Goal: Task Accomplishment & Management: Use online tool/utility

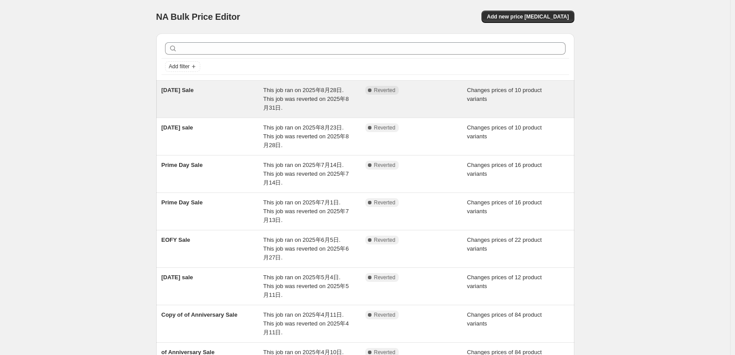
click at [319, 93] on span "This job ran on 2025年8月28日. This job was reverted on 2025年8月31日." at bounding box center [305, 99] width 85 height 24
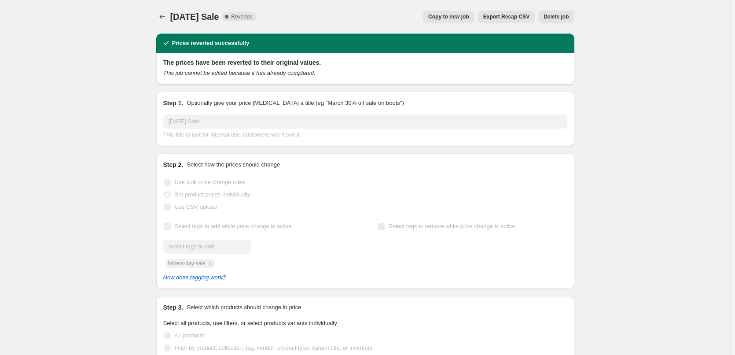
click at [454, 22] on button "Copy to new job" at bounding box center [448, 17] width 51 height 12
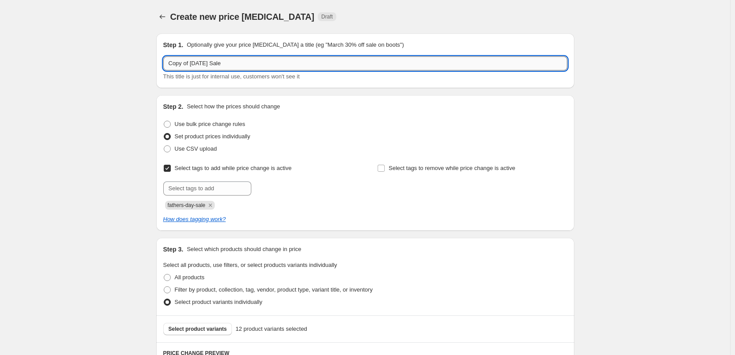
click at [212, 65] on input "Copy of [DATE] Sale" at bounding box center [365, 63] width 404 height 14
click at [235, 62] on input "Copy of [DATE] Sale" at bounding box center [365, 63] width 404 height 14
drag, startPoint x: 222, startPoint y: 65, endPoint x: 134, endPoint y: 73, distance: 88.8
drag, startPoint x: 172, startPoint y: 59, endPoint x: 165, endPoint y: 62, distance: 7.9
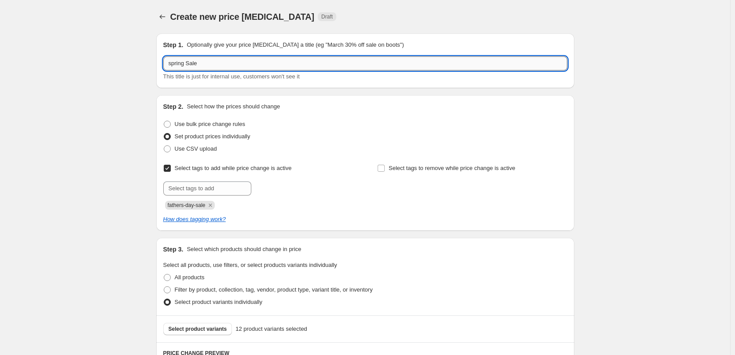
click at [165, 62] on input "spring Sale" at bounding box center [365, 63] width 404 height 14
click at [202, 63] on input "Spring Sale" at bounding box center [365, 63] width 404 height 14
type input "Spring Sale"
click at [212, 202] on icon "Remove fathers-day-sale" at bounding box center [210, 205] width 8 height 8
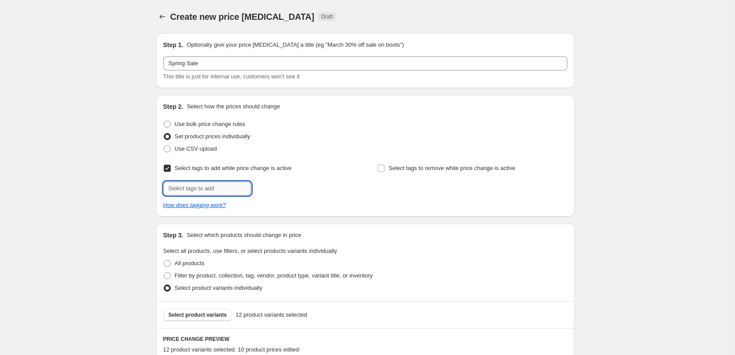
click at [195, 186] on input "text" at bounding box center [207, 188] width 88 height 14
type input "spring sale"
click at [266, 192] on button "Add spring sale" at bounding box center [278, 187] width 50 height 12
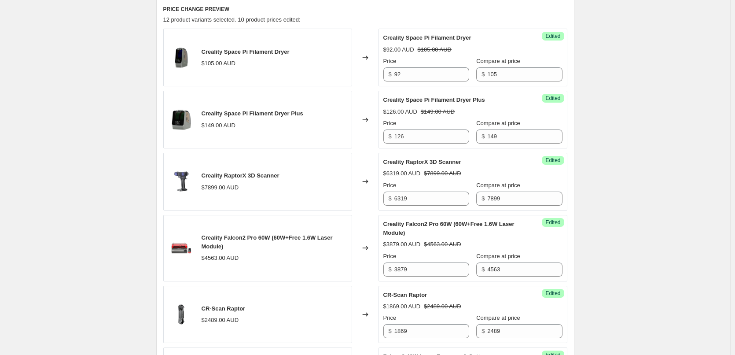
scroll to position [308, 0]
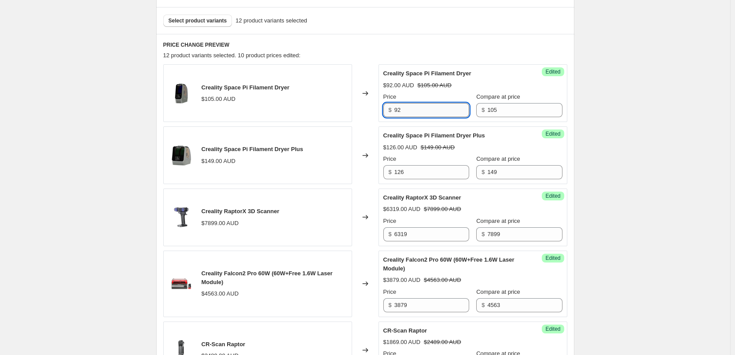
click at [417, 112] on input "92" at bounding box center [431, 110] width 75 height 14
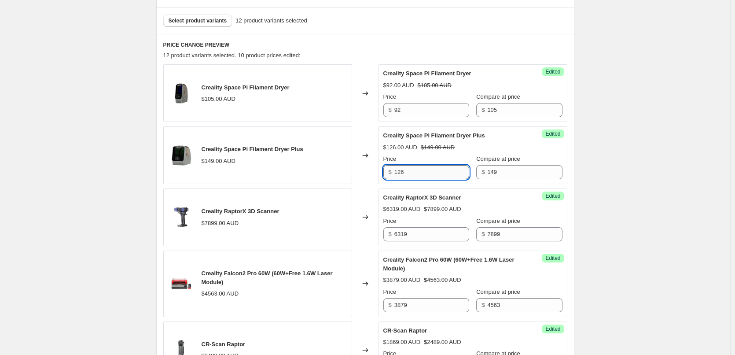
click at [421, 175] on input "126" at bounding box center [431, 172] width 75 height 14
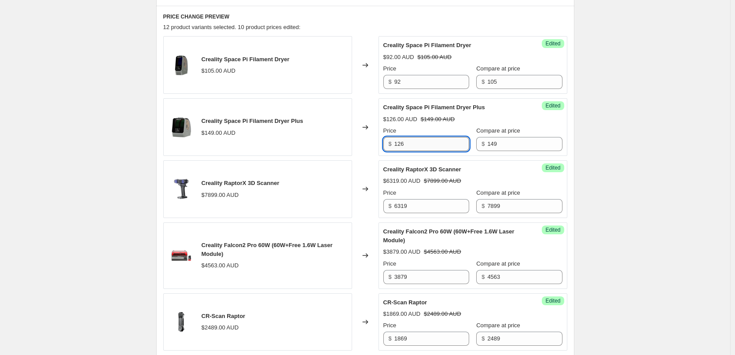
scroll to position [352, 0]
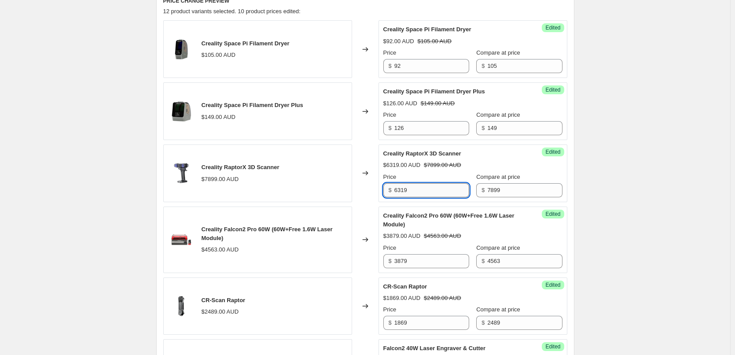
click at [421, 195] on input "6319" at bounding box center [431, 190] width 75 height 14
click at [410, 190] on input "6319" at bounding box center [431, 190] width 75 height 14
drag, startPoint x: 412, startPoint y: 189, endPoint x: 386, endPoint y: 190, distance: 26.0
click at [386, 190] on div "$ 6319" at bounding box center [426, 190] width 86 height 14
type input "6399"
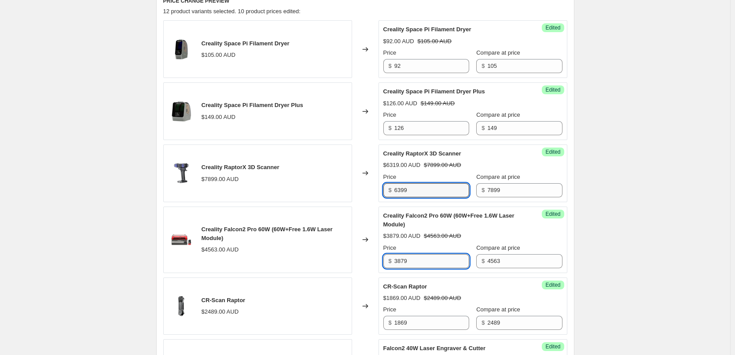
click at [420, 262] on input "3879" at bounding box center [431, 261] width 75 height 14
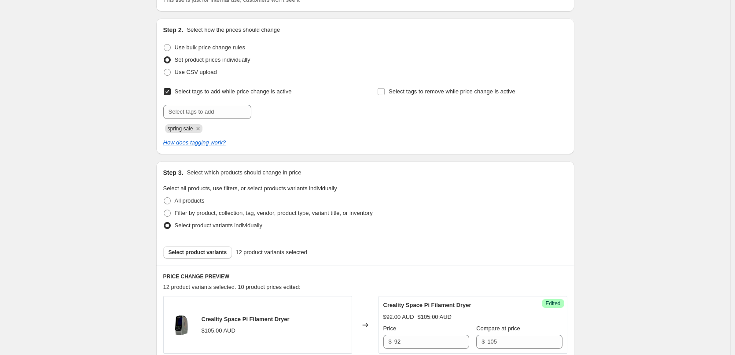
scroll to position [88, 0]
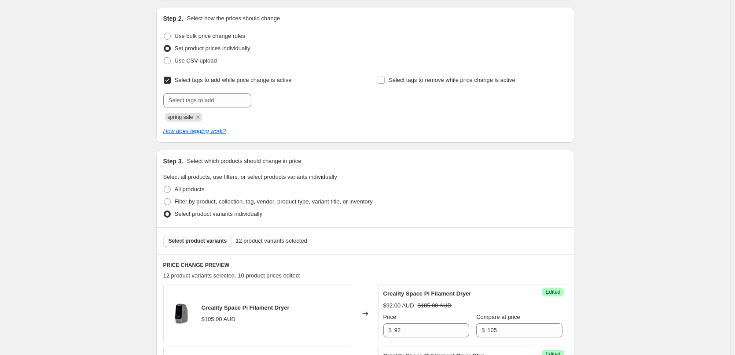
click at [202, 244] on button "Select product variants" at bounding box center [197, 240] width 69 height 12
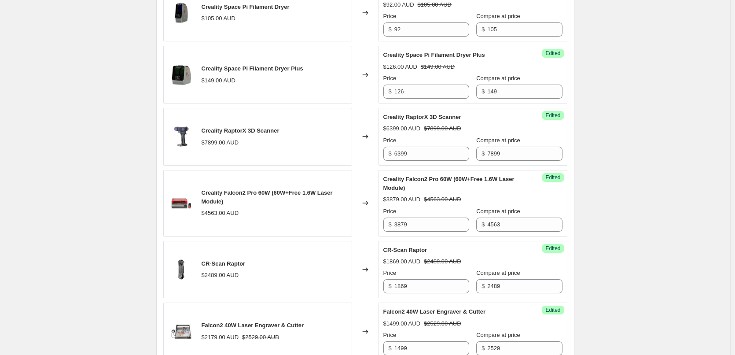
scroll to position [396, 0]
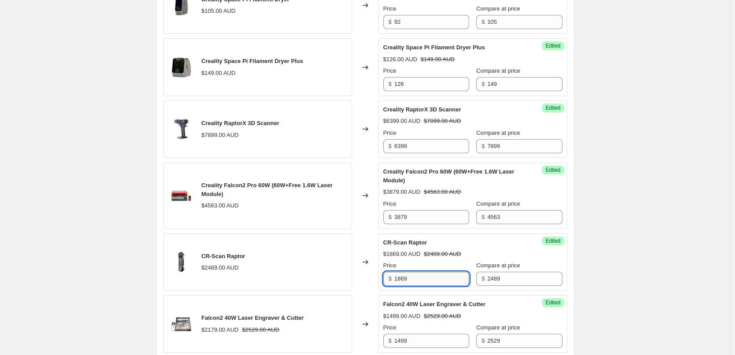
click at [421, 280] on input "1869" at bounding box center [431, 278] width 75 height 14
drag, startPoint x: 430, startPoint y: 278, endPoint x: 385, endPoint y: 276, distance: 44.4
click at [385, 276] on div "$ 1869" at bounding box center [426, 278] width 86 height 14
click at [421, 280] on input "1869" at bounding box center [431, 278] width 75 height 14
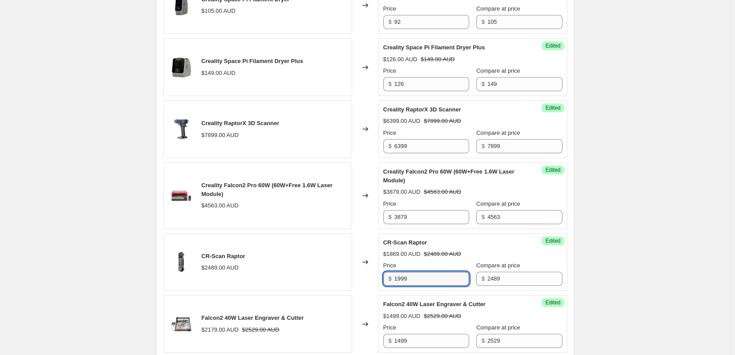
type input "1999"
click at [423, 264] on div "Price" at bounding box center [426, 265] width 86 height 9
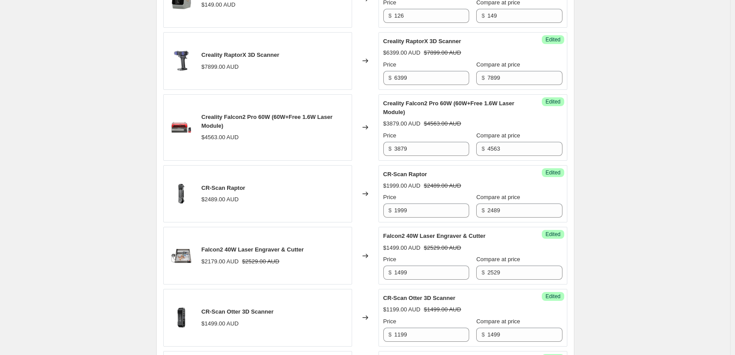
scroll to position [484, 0]
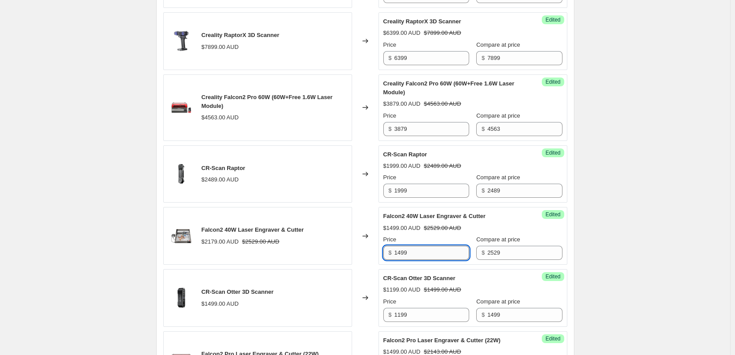
click at [423, 256] on input "1499" at bounding box center [431, 252] width 75 height 14
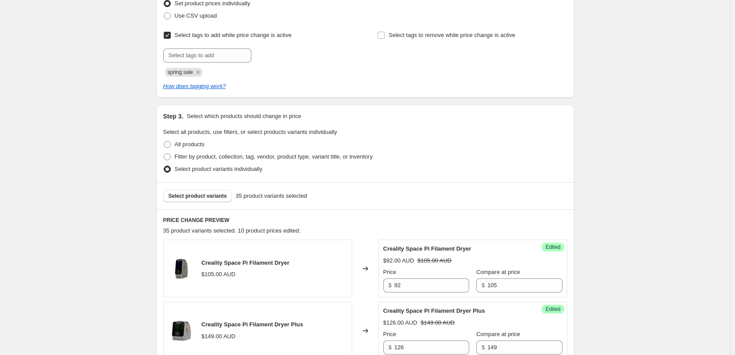
scroll to position [176, 0]
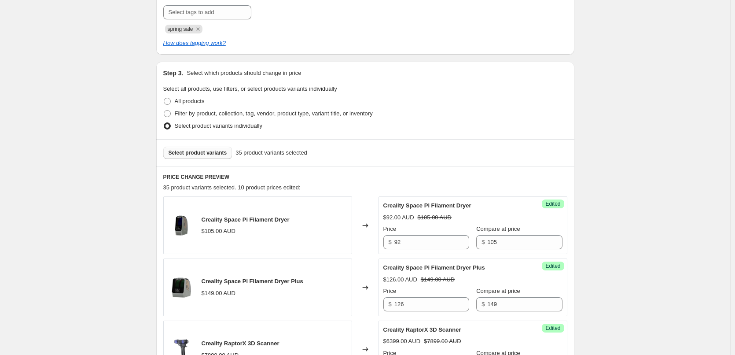
click at [199, 151] on span "Select product variants" at bounding box center [197, 152] width 59 height 7
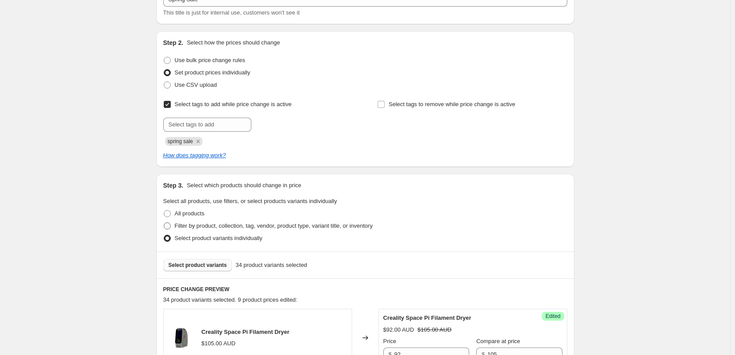
scroll to position [44, 0]
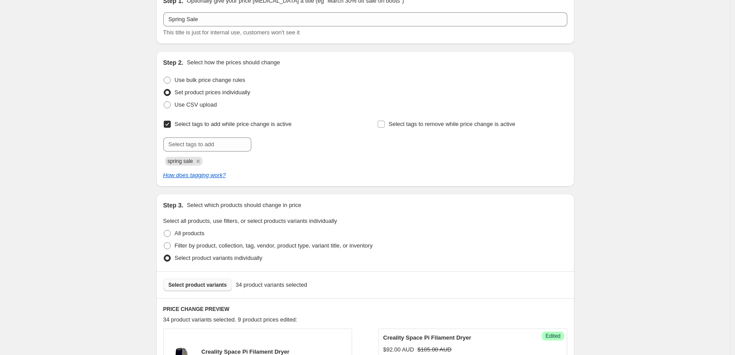
click at [201, 283] on span "Select product variants" at bounding box center [197, 284] width 59 height 7
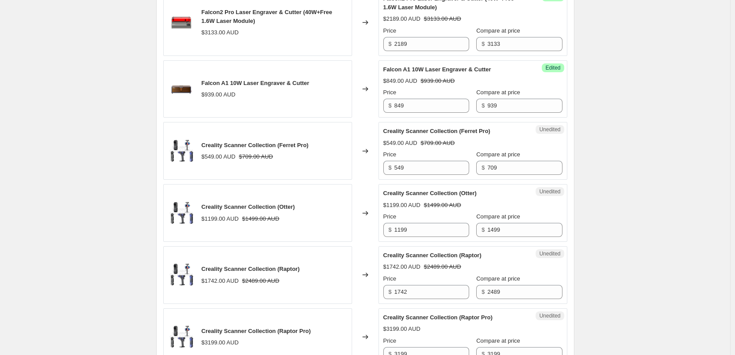
scroll to position [869, 0]
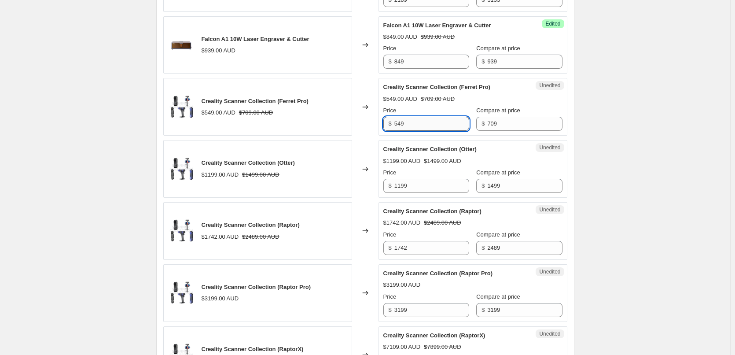
click at [413, 124] on input "549" at bounding box center [431, 124] width 75 height 14
drag, startPoint x: 410, startPoint y: 122, endPoint x: 388, endPoint y: 121, distance: 22.0
click at [388, 121] on div "$ 549" at bounding box center [426, 124] width 86 height 14
type input "569"
click at [425, 121] on input "569" at bounding box center [431, 124] width 75 height 14
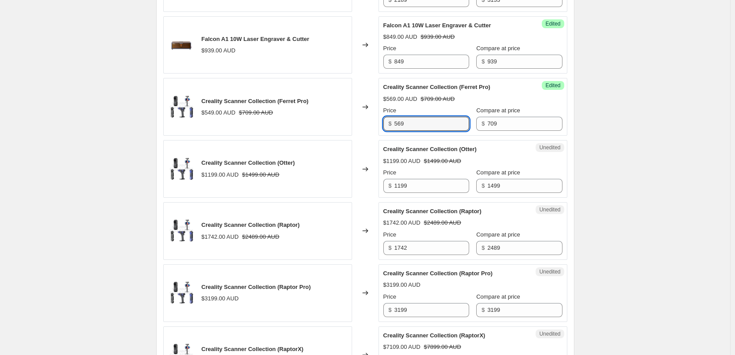
click at [423, 108] on div "Price" at bounding box center [426, 110] width 86 height 9
click at [420, 123] on input "569" at bounding box center [431, 124] width 75 height 14
click at [413, 106] on div "Creality Scanner Collection (Ferret Pro) $569.00 AUD $709.00 AUD Price $ 569 Co…" at bounding box center [472, 107] width 179 height 48
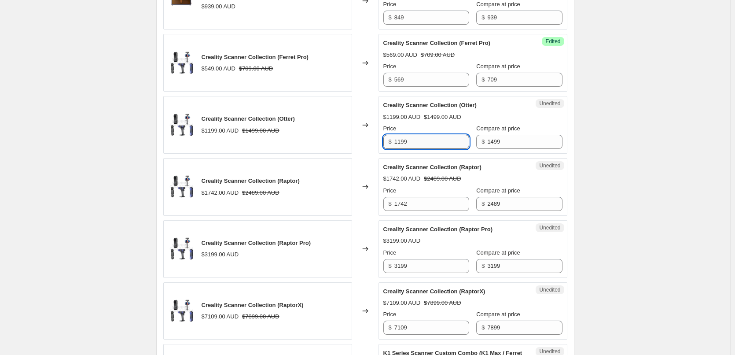
click at [416, 139] on input "1199" at bounding box center [431, 142] width 75 height 14
click at [416, 206] on input "1742" at bounding box center [431, 204] width 75 height 14
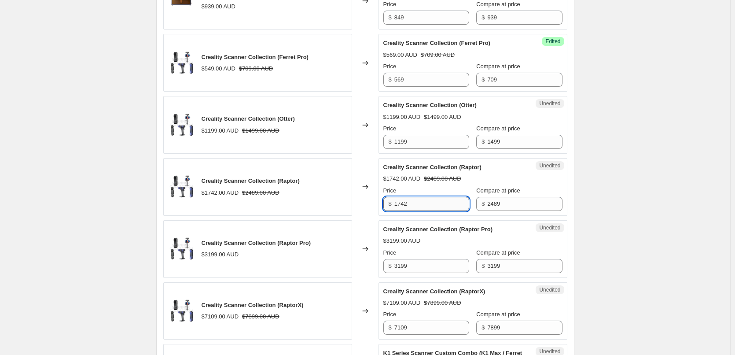
click at [416, 206] on input "1742" at bounding box center [431, 204] width 75 height 14
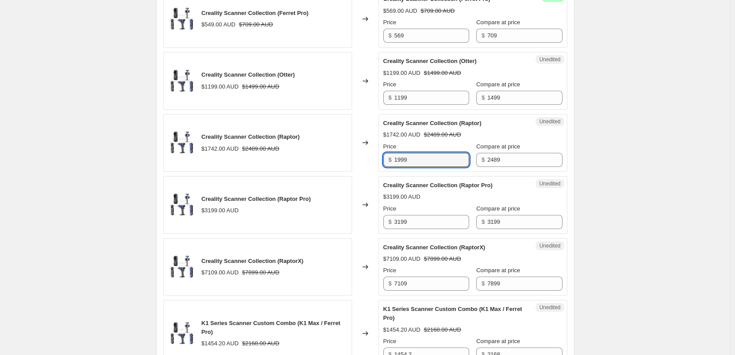
scroll to position [1001, 0]
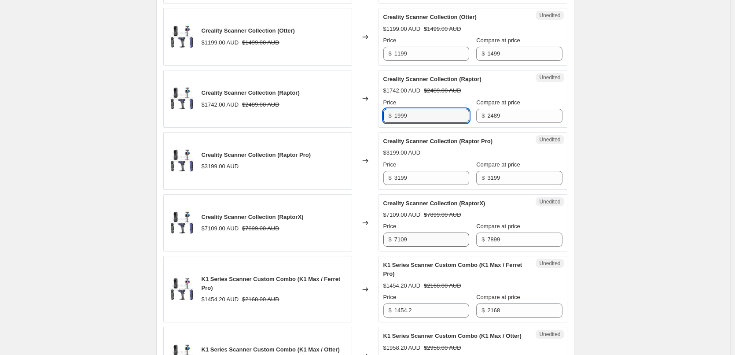
type input "1999"
click at [416, 236] on input "7109" at bounding box center [431, 239] width 75 height 14
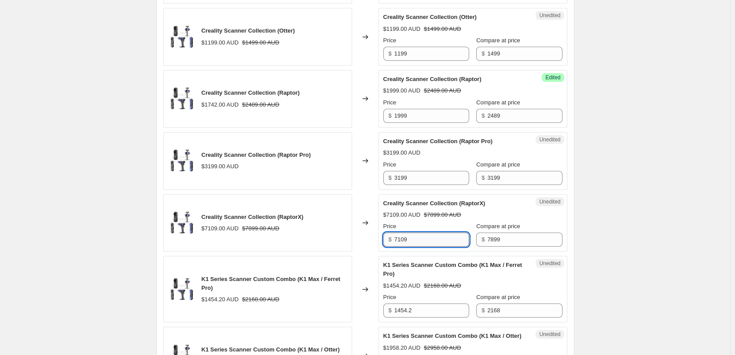
click at [416, 236] on input "7109" at bounding box center [431, 239] width 75 height 14
type input "3"
type input "6399"
click at [419, 214] on div "$6399.00 AUD" at bounding box center [401, 214] width 37 height 9
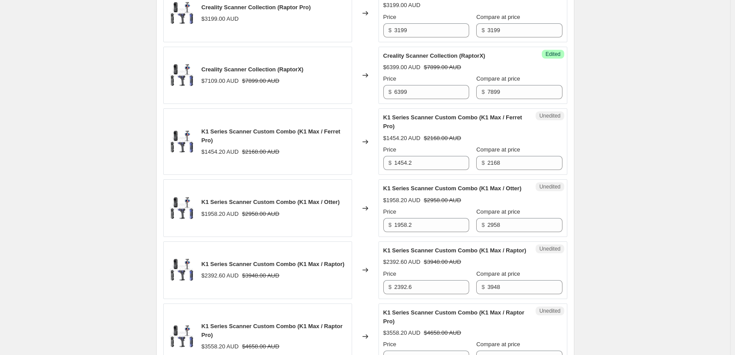
scroll to position [1133, 0]
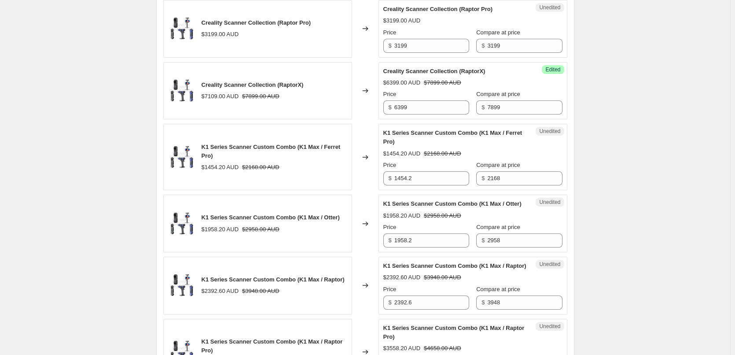
click at [248, 134] on div "K1 Series Scanner Custom Combo (K1 Max / Ferret Pro) $1454.20 AUD $2168.00 AUD" at bounding box center [257, 157] width 189 height 66
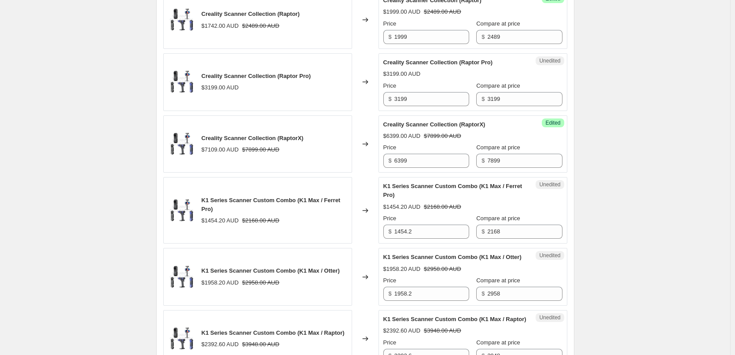
scroll to position [1089, 0]
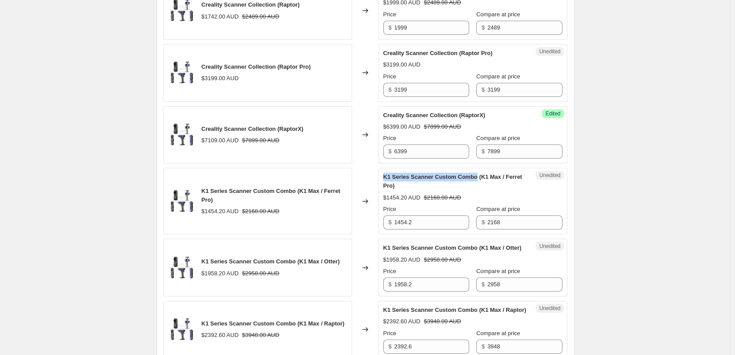
drag, startPoint x: 386, startPoint y: 178, endPoint x: 474, endPoint y: 178, distance: 88.0
click at [474, 178] on div "Unedited K1 Series Scanner Custom Combo (K1 Max / Ferret Pro) $1454.20 AUD $216…" at bounding box center [472, 201] width 189 height 66
copy span "K1 Series Scanner Custom Combo"
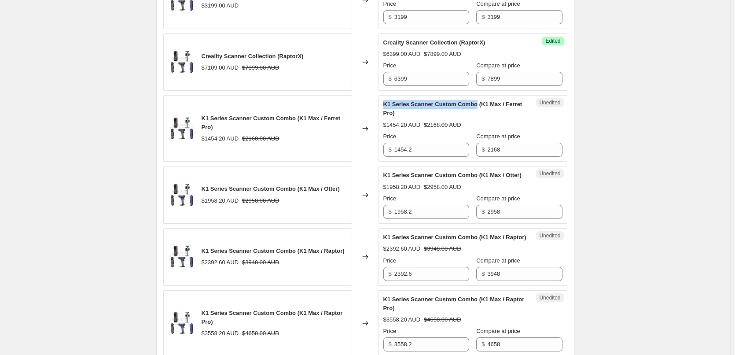
scroll to position [1177, 0]
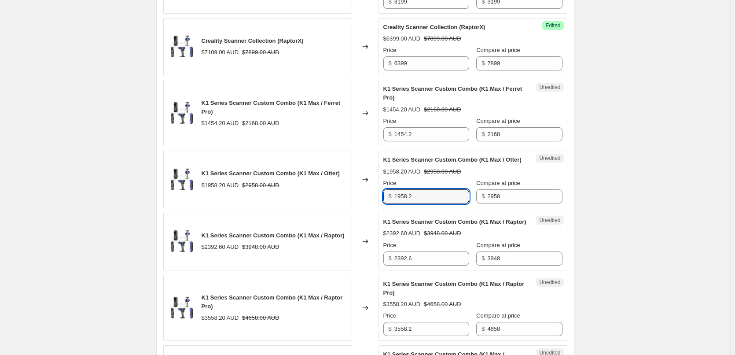
drag, startPoint x: 417, startPoint y: 206, endPoint x: 394, endPoint y: 204, distance: 23.4
click at [394, 203] on div "$ 1958.2" at bounding box center [426, 196] width 86 height 14
paste input "2078.10"
type input "1958.2"
click at [501, 176] on div "$1958.20 AUD $2958.00 AUD" at bounding box center [472, 171] width 179 height 9
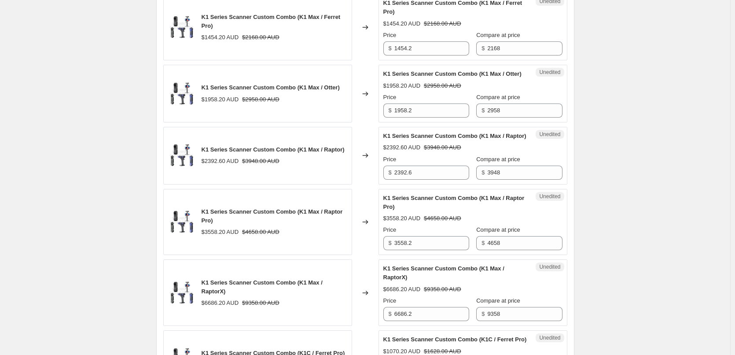
scroll to position [1265, 0]
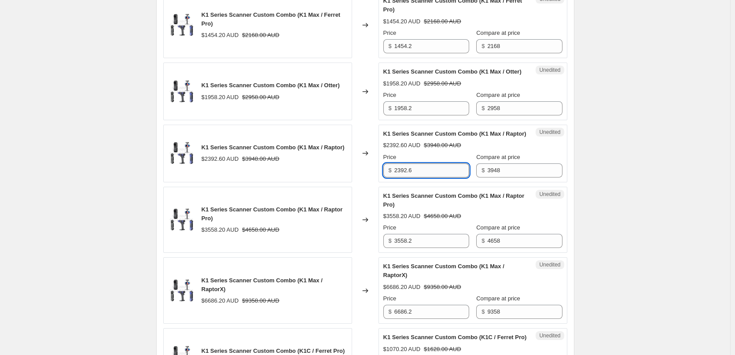
click at [414, 177] on input "2392.6" at bounding box center [431, 170] width 75 height 14
paste input "598.20"
type input "2598.20"
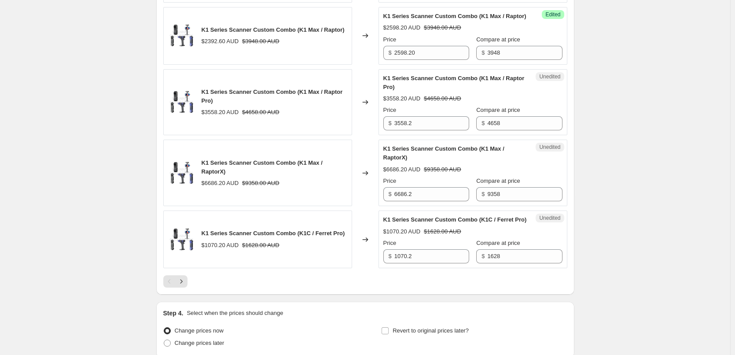
scroll to position [1397, 0]
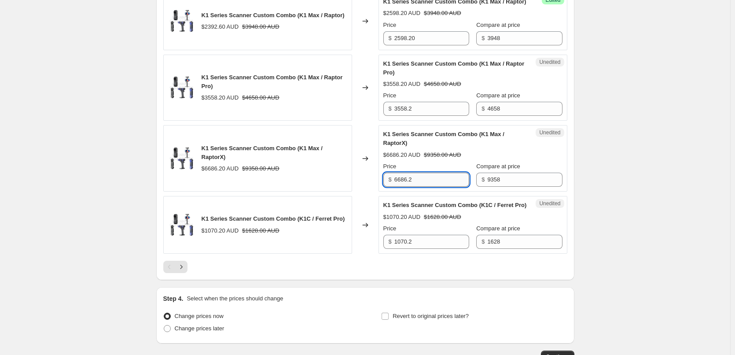
click at [399, 186] on input "6686.2" at bounding box center [431, 179] width 75 height 14
paste input "118.20"
type input "6118.20"
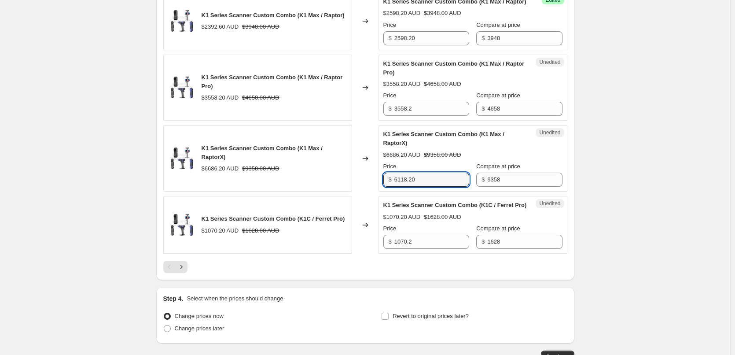
click at [419, 171] on div "Price" at bounding box center [426, 166] width 86 height 9
click at [182, 271] on icon "Next" at bounding box center [181, 266] width 9 height 9
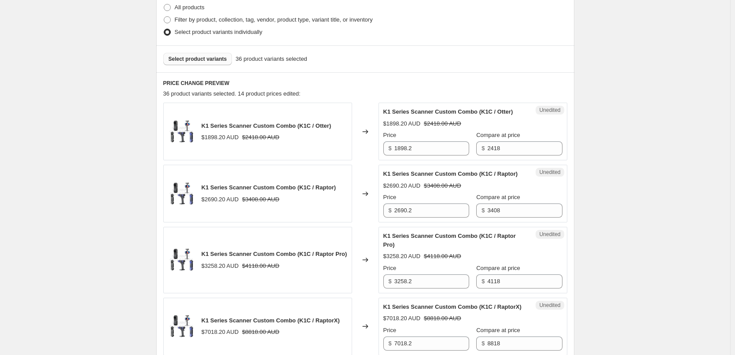
scroll to position [314, 0]
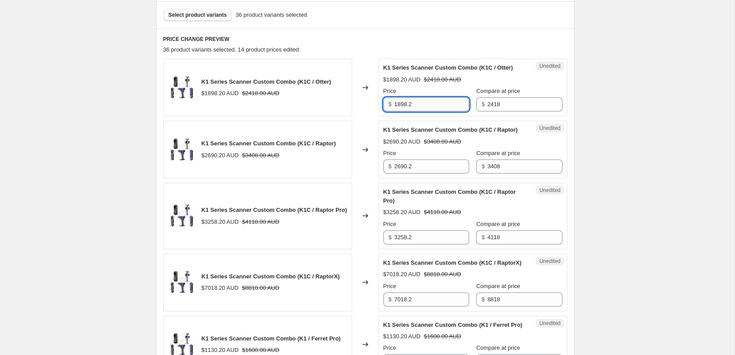
click at [409, 104] on input "1898.2" at bounding box center [431, 104] width 75 height 14
paste input "778.10"
type input "1778.10"
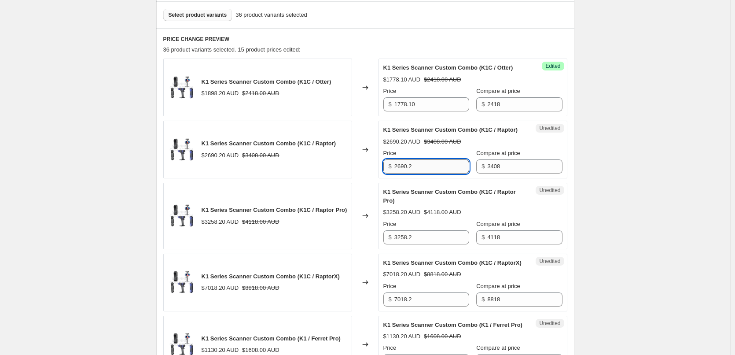
click at [404, 173] on input "2690.2" at bounding box center [431, 166] width 75 height 14
paste input "298.20"
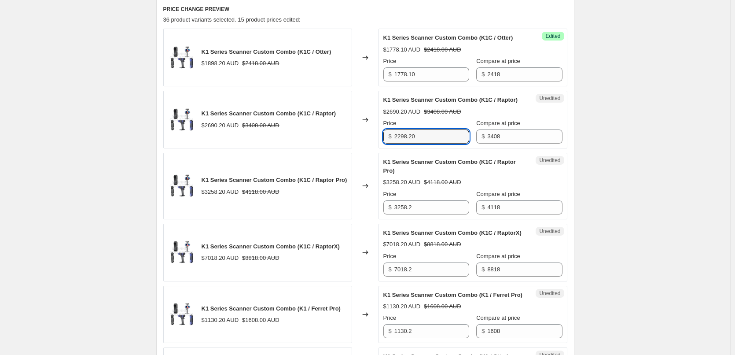
scroll to position [358, 0]
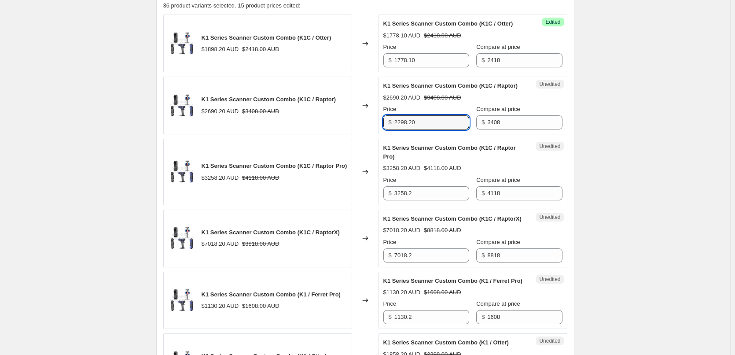
type input "2298.20"
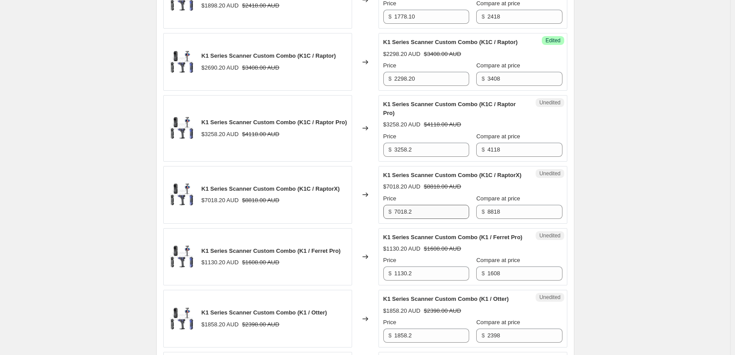
scroll to position [402, 0]
click at [406, 218] on input "7018.2" at bounding box center [431, 211] width 75 height 14
paste input "5818.20"
type input "5818.20"
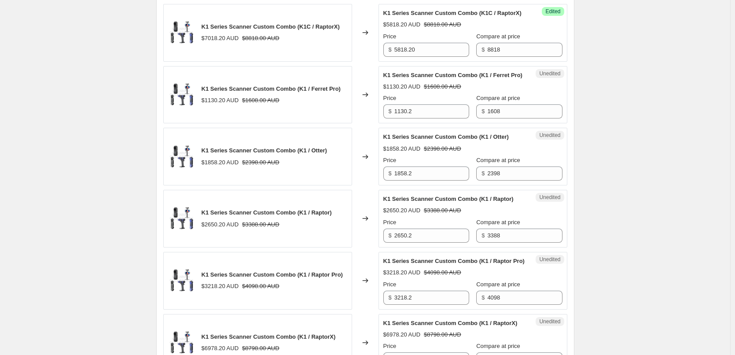
scroll to position [578, 0]
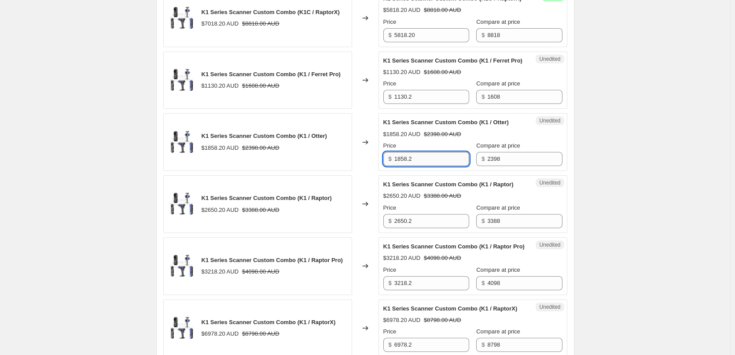
click at [408, 166] on input "1858.2" at bounding box center [431, 159] width 75 height 14
paste input "114.20"
click at [405, 150] on div "Price" at bounding box center [426, 145] width 86 height 9
click at [402, 166] on input "1114.20" at bounding box center [431, 159] width 75 height 14
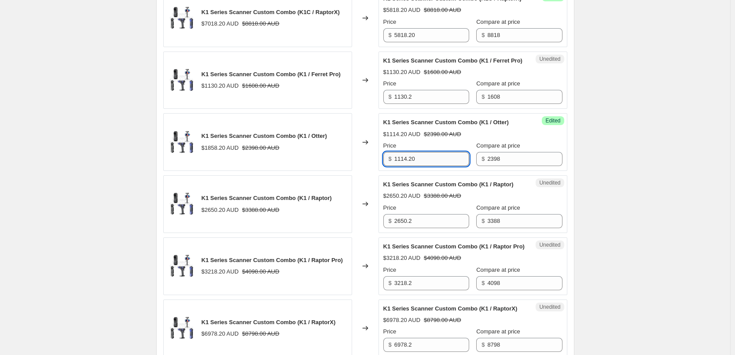
click at [402, 166] on input "1114.20" at bounding box center [431, 159] width 75 height 14
paste input "738.1"
type input "1738.10"
click at [479, 202] on div "Unedited K1 Series Scanner Custom Combo (K1 / Raptor) $2650.20 AUD $3388.00 AUD…" at bounding box center [472, 204] width 189 height 58
click at [403, 104] on input "1130.2" at bounding box center [431, 97] width 75 height 14
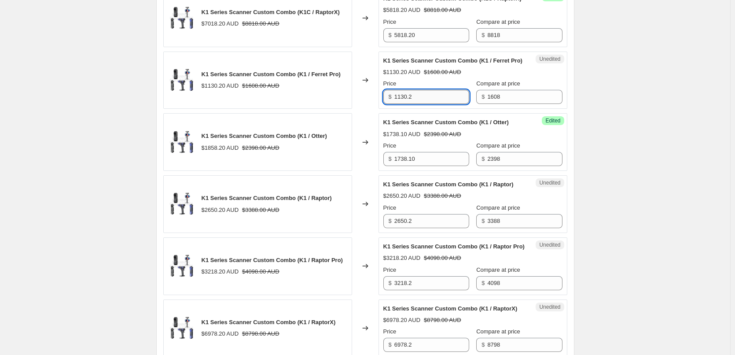
click at [403, 104] on input "1130.2" at bounding box center [431, 97] width 75 height 14
paste input "14.20"
type input "1114.20"
click at [508, 65] on div "K1 Series Scanner Custom Combo (K1 / Ferret Pro)" at bounding box center [455, 60] width 144 height 9
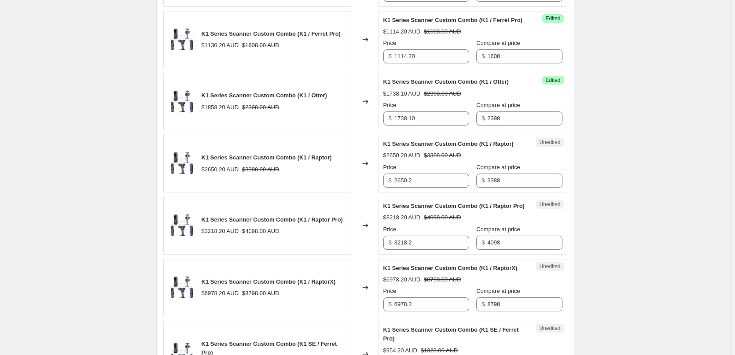
scroll to position [622, 0]
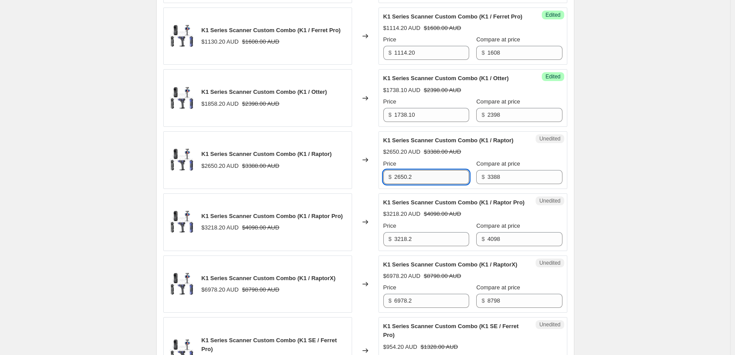
click at [405, 184] on input "2650.2" at bounding box center [431, 177] width 75 height 14
paste input "258.20"
type input "2258.20"
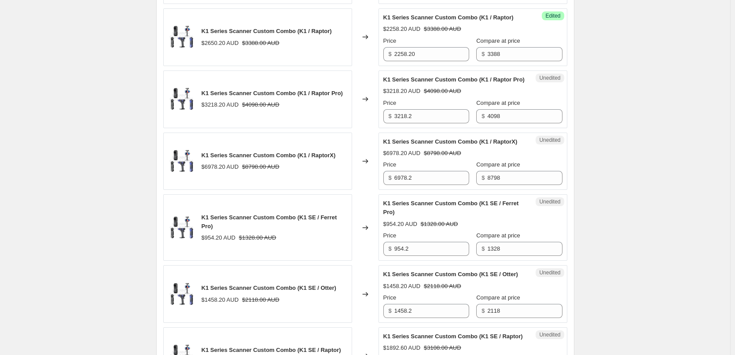
scroll to position [753, 0]
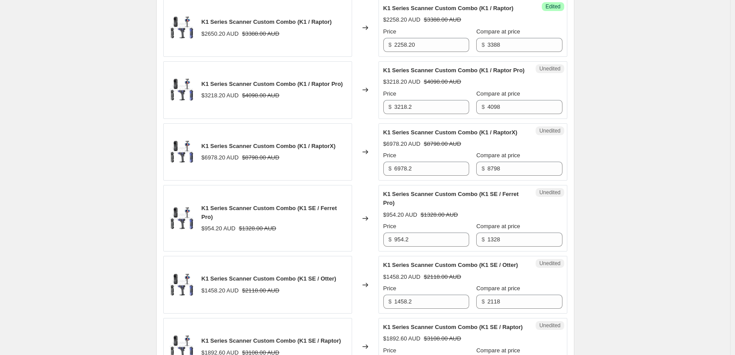
click at [389, 181] on div "Unedited K1 Series Scanner Custom Combo (K1 / RaptorX) $6978.20 AUD $8798.00 AU…" at bounding box center [472, 152] width 189 height 58
click at [402, 176] on input "6978.2" at bounding box center [431, 168] width 75 height 14
paste input "5778.20"
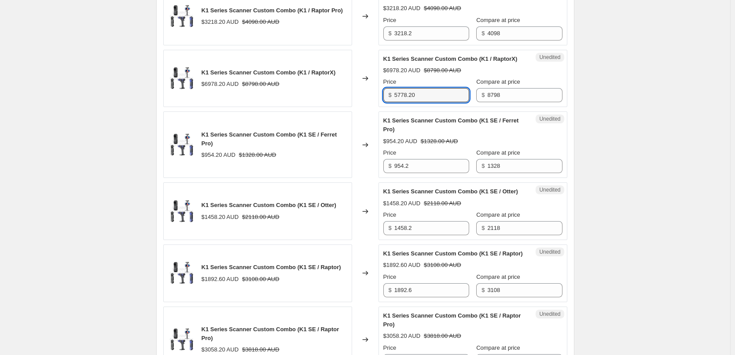
scroll to position [841, 0]
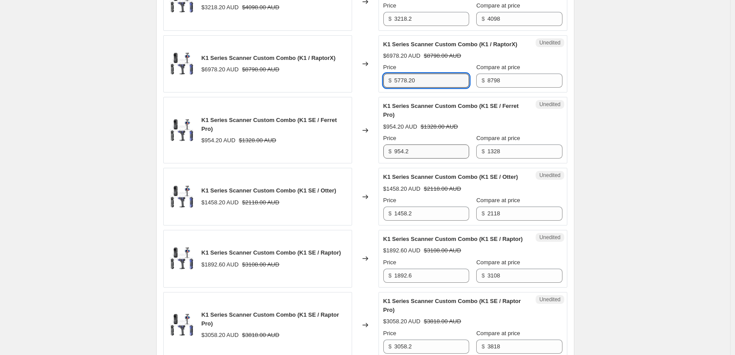
type input "5778.20"
click at [436, 158] on input "954.2" at bounding box center [431, 151] width 75 height 14
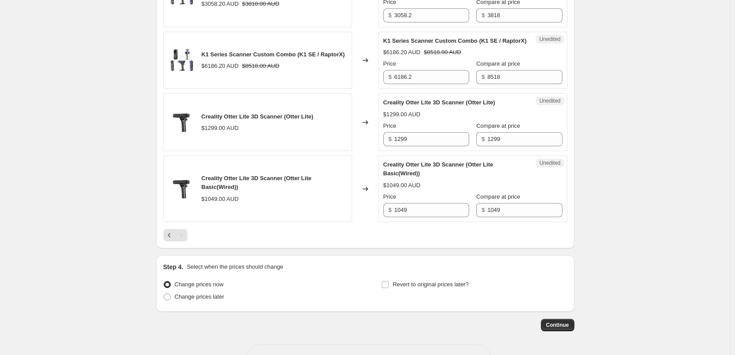
scroll to position [1193, 0]
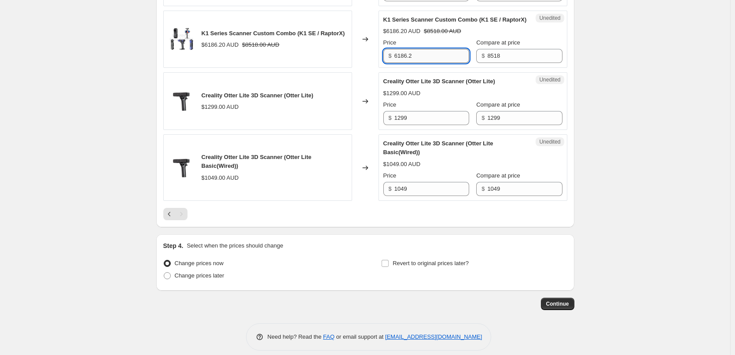
click at [402, 63] on input "6186.2" at bounding box center [431, 56] width 75 height 14
paste input "5648.20"
type input "5648.20"
click at [424, 109] on div "Price" at bounding box center [426, 104] width 86 height 9
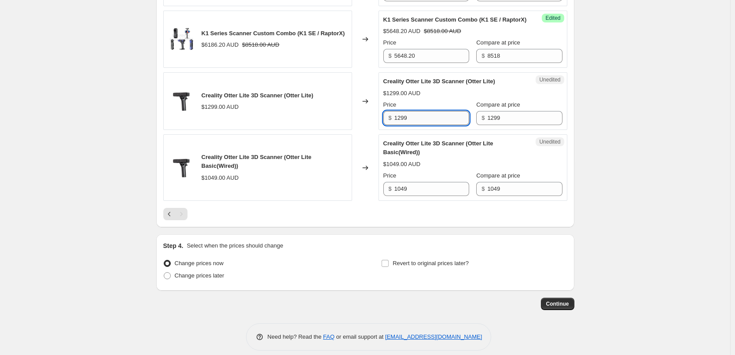
click at [402, 125] on input "1299" at bounding box center [431, 118] width 75 height 14
click at [405, 125] on input "1299" at bounding box center [431, 118] width 75 height 14
type input "1099"
click at [431, 157] on div "Creality Otter Lite 3D Scanner (Otter Lite Basic(Wired))" at bounding box center [455, 148] width 144 height 18
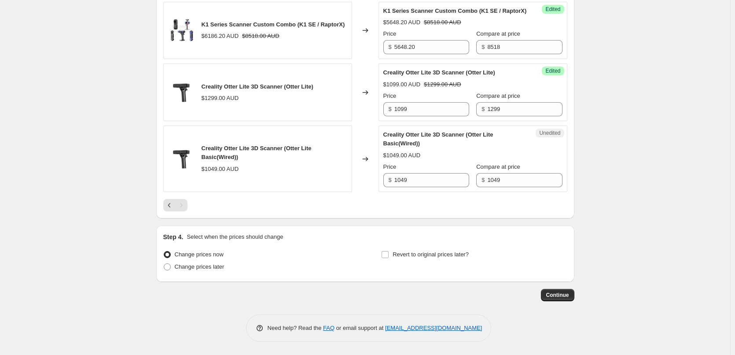
scroll to position [1281, 0]
click at [170, 267] on span at bounding box center [167, 266] width 7 height 7
click at [164, 263] on input "Change prices later" at bounding box center [164, 263] width 0 height 0
radio input "true"
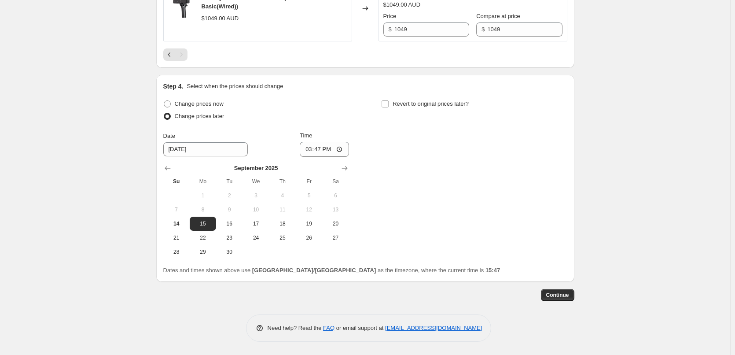
scroll to position [1432, 0]
click at [326, 152] on input "15:47" at bounding box center [324, 149] width 49 height 15
click at [319, 151] on input "15:47" at bounding box center [324, 149] width 49 height 15
click at [324, 148] on input "15:47" at bounding box center [324, 149] width 49 height 15
click at [341, 148] on input "15:47" at bounding box center [324, 149] width 49 height 15
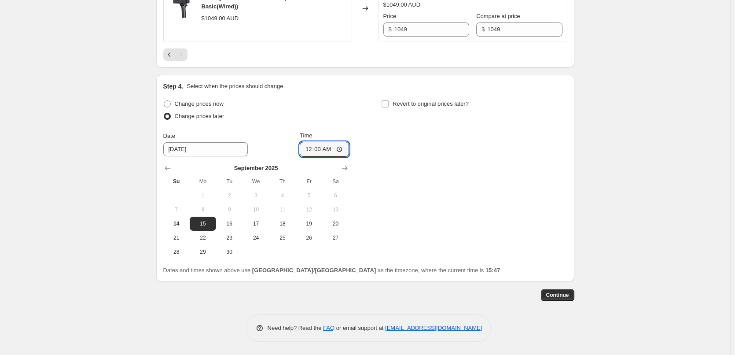
type input "00:00"
click at [278, 142] on div "Date [DATE] Time 00:00" at bounding box center [256, 144] width 186 height 26
click at [225, 224] on span "16" at bounding box center [228, 223] width 19 height 7
type input "[DATE]"
click at [265, 137] on div "Date [DATE] Time 00:00" at bounding box center [256, 144] width 186 height 26
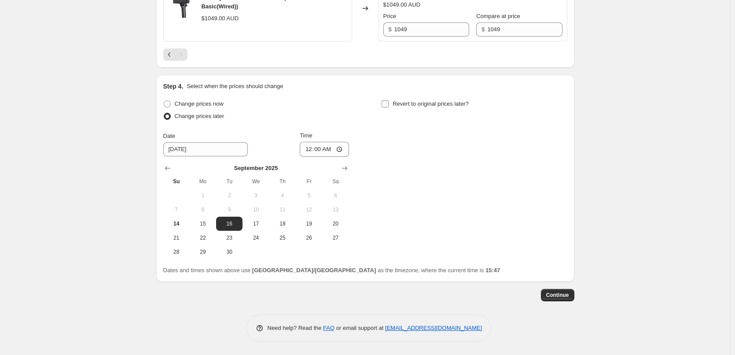
click at [388, 107] on input "Revert to original prices later?" at bounding box center [384, 103] width 7 height 7
checkbox input "true"
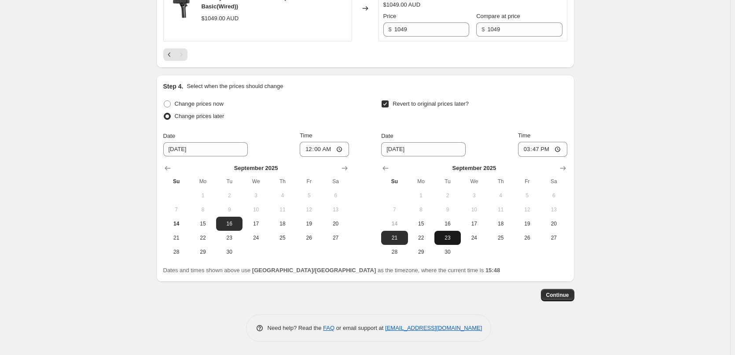
click at [453, 238] on span "23" at bounding box center [447, 237] width 19 height 7
click at [468, 236] on span "24" at bounding box center [473, 237] width 19 height 7
type input "[DATE]"
click at [208, 223] on span "15" at bounding box center [202, 223] width 19 height 7
type input "[DATE]"
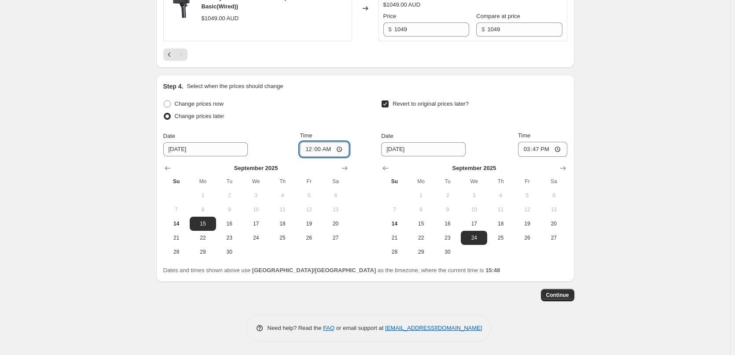
click at [325, 149] on input "00:00" at bounding box center [324, 149] width 49 height 15
click at [323, 147] on input "00:00" at bounding box center [324, 149] width 49 height 15
click at [341, 147] on input "00:00" at bounding box center [324, 149] width 49 height 15
type input "22:00"
click at [335, 116] on div "Change prices later" at bounding box center [256, 116] width 186 height 12
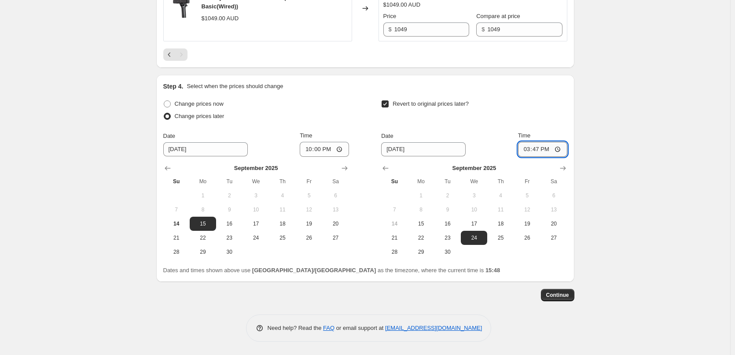
click at [538, 149] on input "15:47" at bounding box center [542, 149] width 49 height 15
click at [561, 147] on input "15:47" at bounding box center [542, 149] width 49 height 15
click at [448, 236] on span "23" at bounding box center [447, 237] width 19 height 7
type input "[DATE]"
click at [540, 149] on input "15:47" at bounding box center [542, 149] width 49 height 15
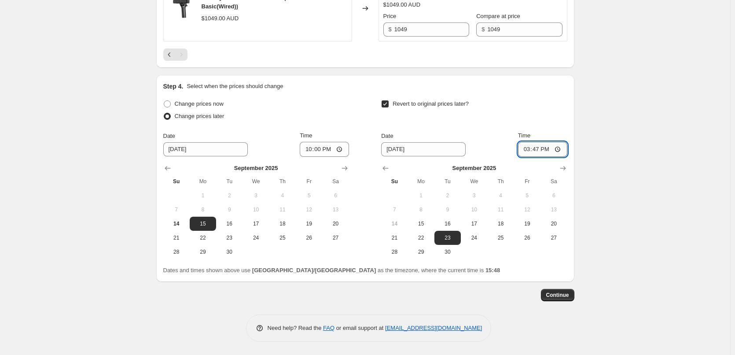
click at [559, 149] on input "15:47" at bounding box center [542, 149] width 49 height 15
type input "22:00"
click at [553, 113] on div "Revert to original prices later?" at bounding box center [474, 111] width 186 height 26
click at [177, 221] on span "14" at bounding box center [176, 223] width 19 height 7
type input "[DATE]"
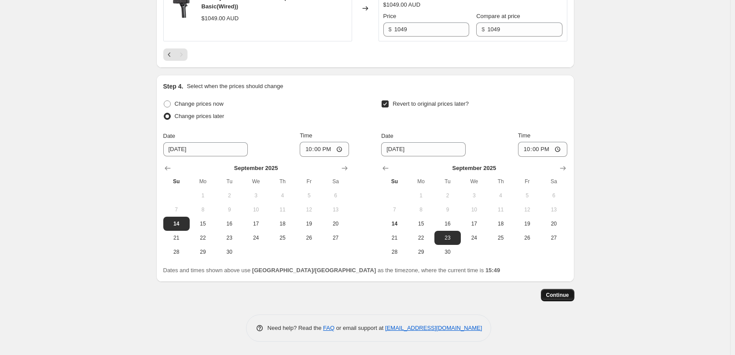
click at [562, 296] on span "Continue" at bounding box center [557, 294] width 23 height 7
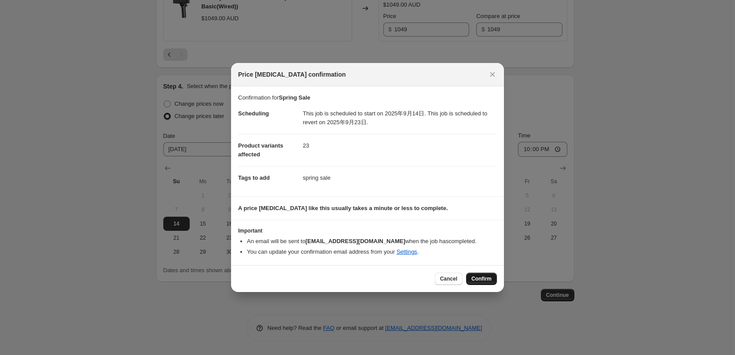
click at [483, 278] on span "Confirm" at bounding box center [481, 278] width 20 height 7
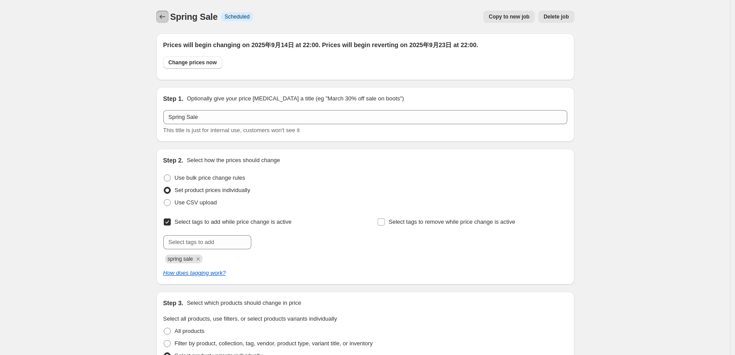
click at [167, 21] on icon "Price change jobs" at bounding box center [162, 16] width 9 height 9
